Goal: Task Accomplishment & Management: Manage account settings

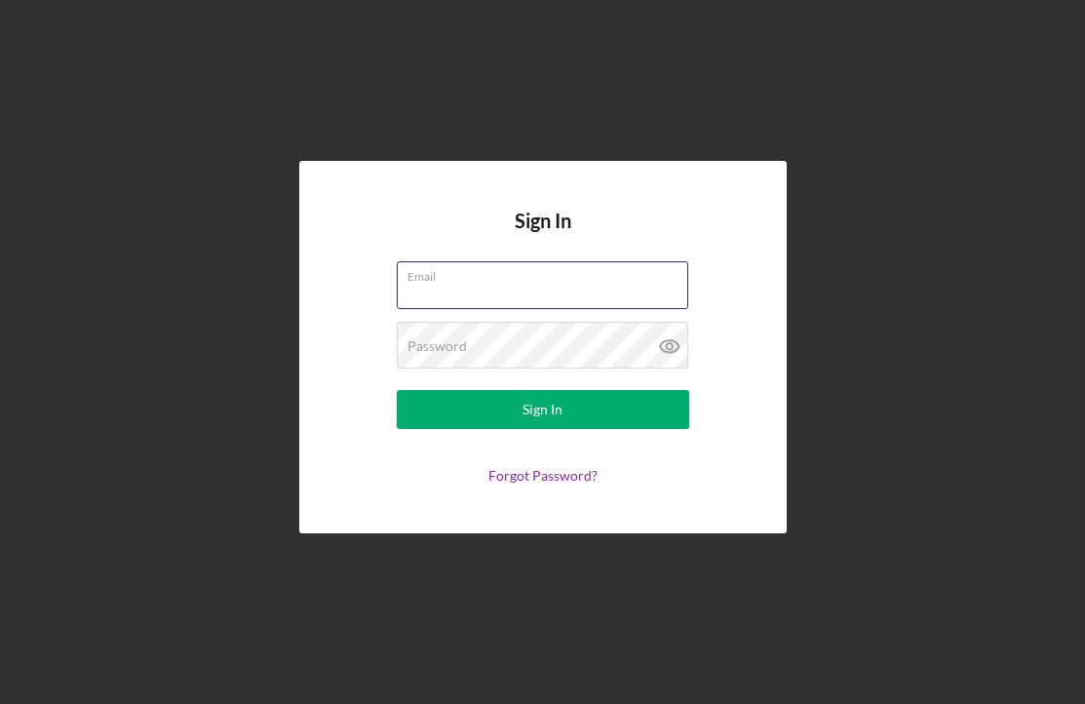
paste input "[PERSON_NAME][EMAIL_ADDRESS][DOMAIN_NAME]"
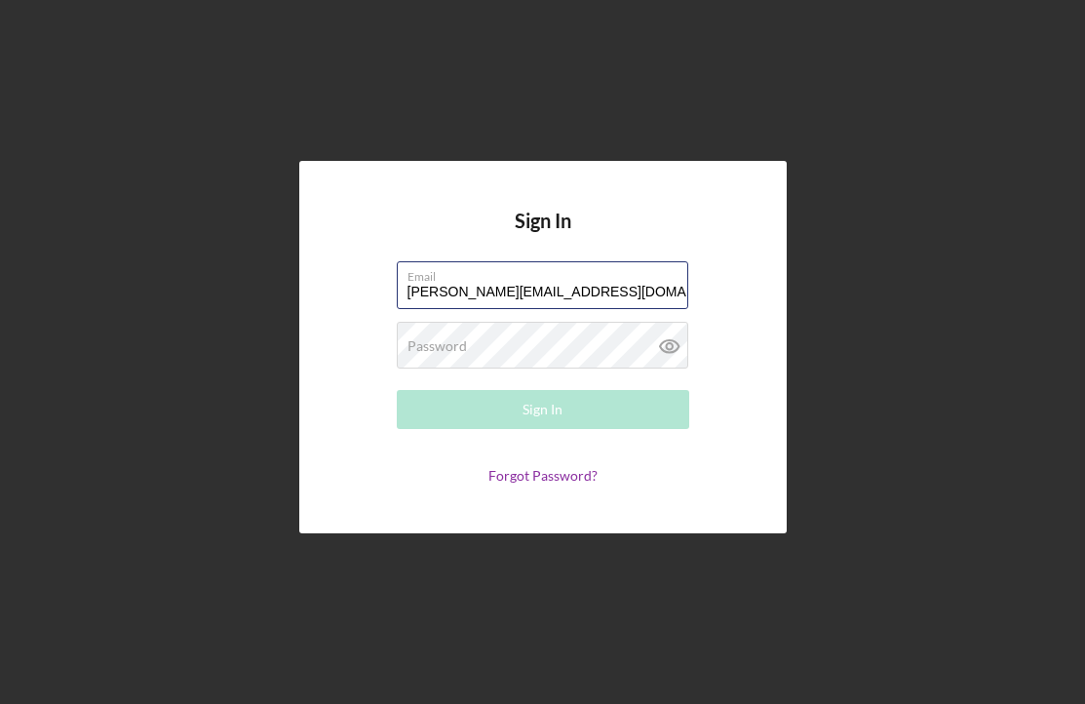
type input "[PERSON_NAME][EMAIL_ADDRESS][DOMAIN_NAME]"
click at [552, 344] on div "Password Required" at bounding box center [543, 346] width 293 height 49
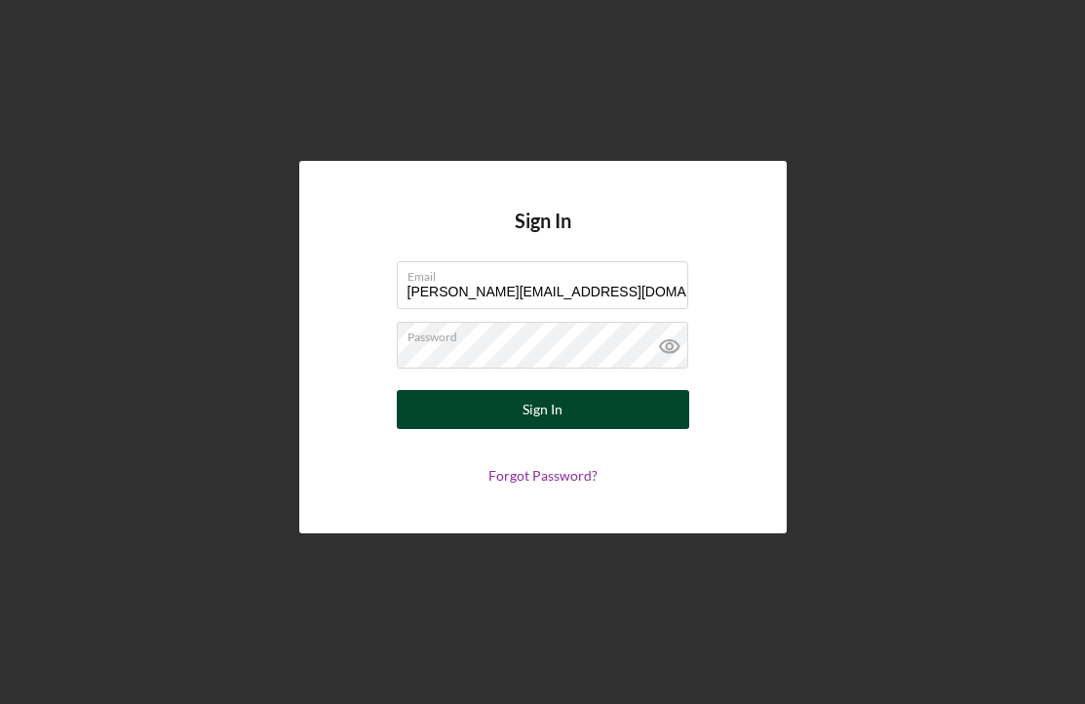
click at [530, 396] on div "Sign In" at bounding box center [543, 409] width 40 height 39
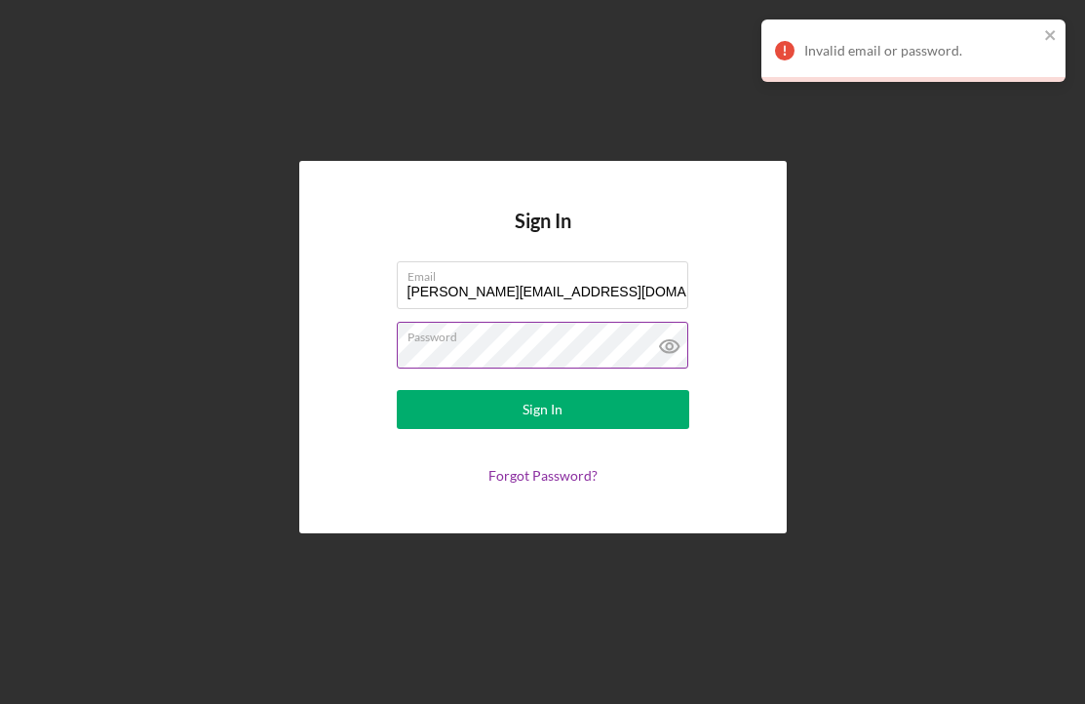
click at [672, 346] on icon at bounding box center [669, 346] width 6 height 6
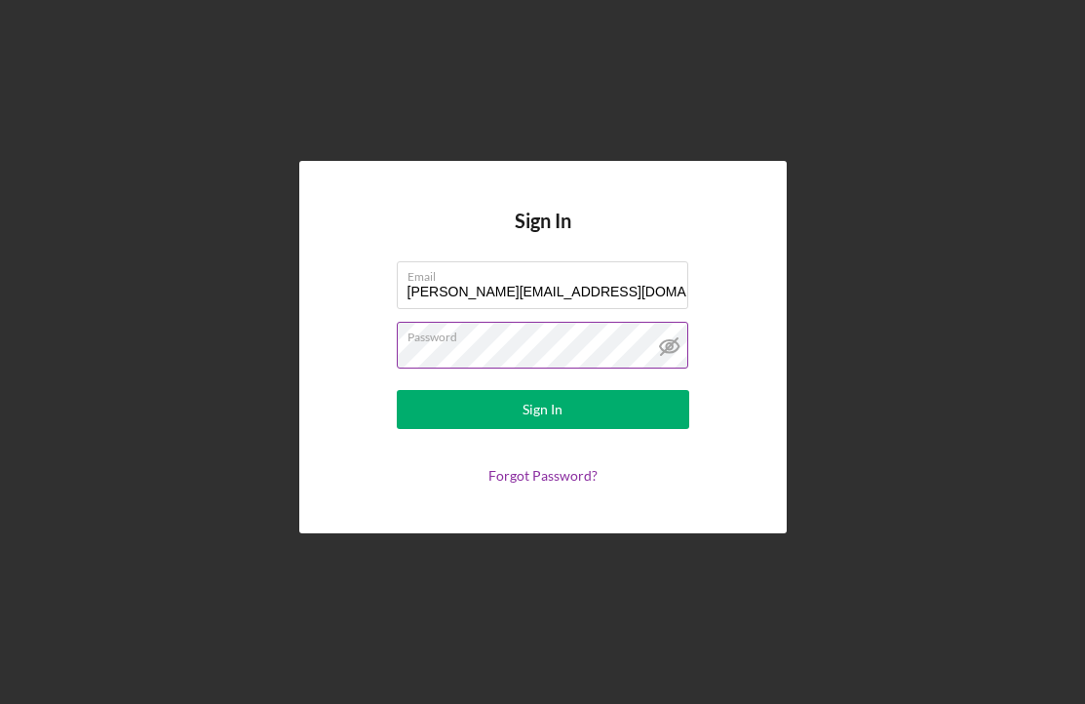
click at [561, 430] on form "Email [PERSON_NAME][EMAIL_ADDRESS][DOMAIN_NAME] Password Sign In Forgot Passwor…" at bounding box center [543, 372] width 390 height 222
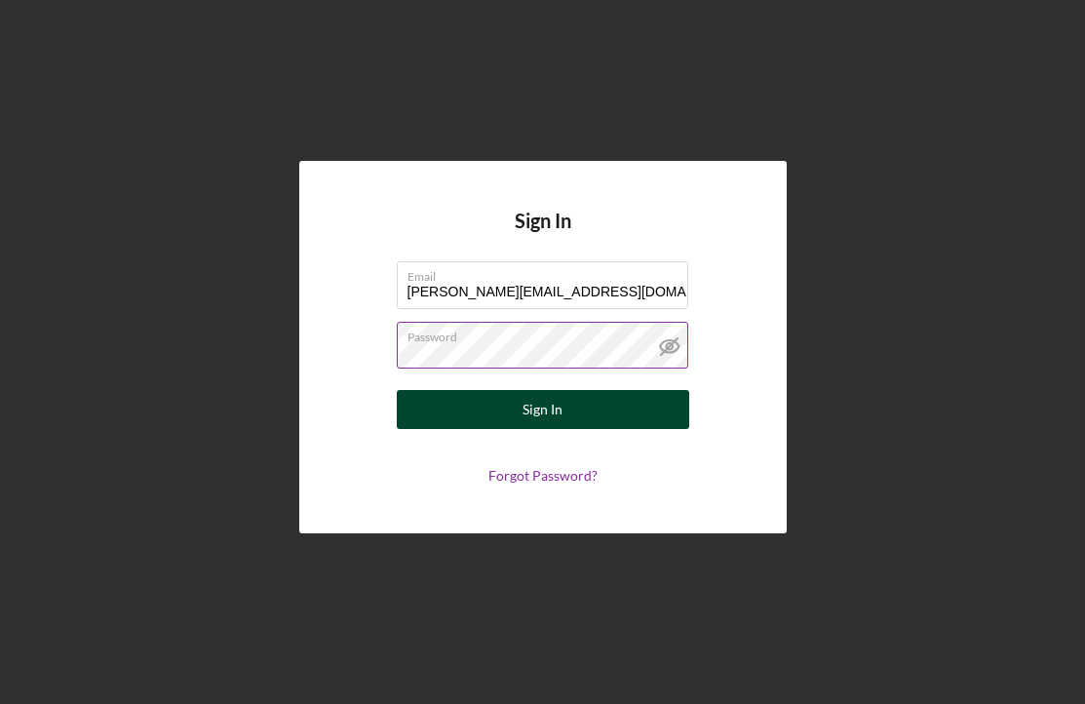
click at [564, 413] on button "Sign In" at bounding box center [543, 409] width 293 height 39
